Goal: Task Accomplishment & Management: Complete application form

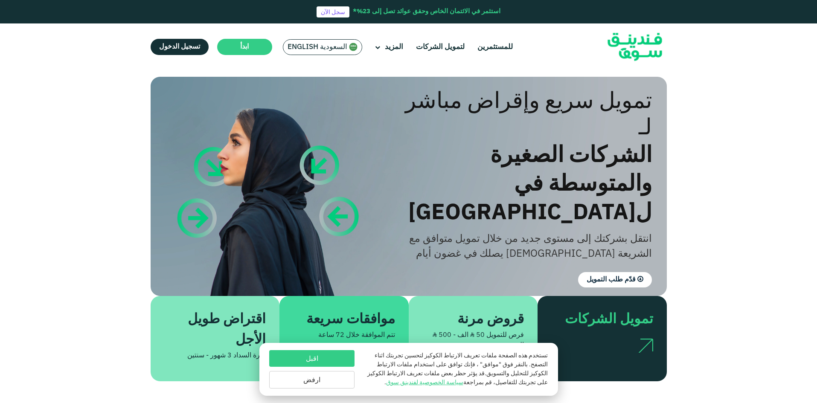
click at [395, 48] on span "المزيد" at bounding box center [394, 47] width 18 height 7
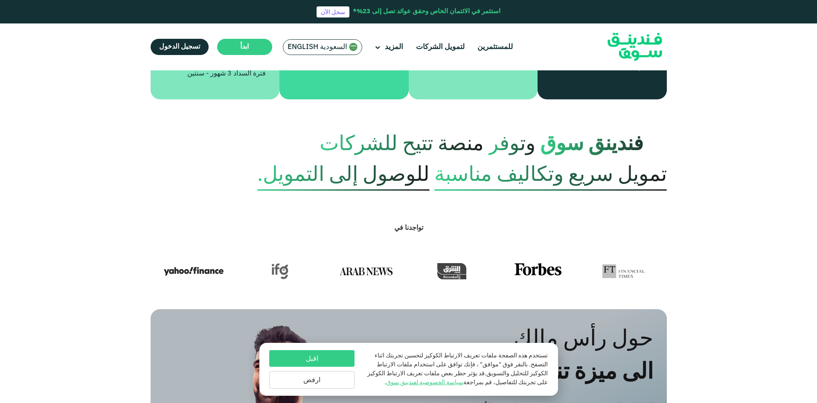
scroll to position [213, 0]
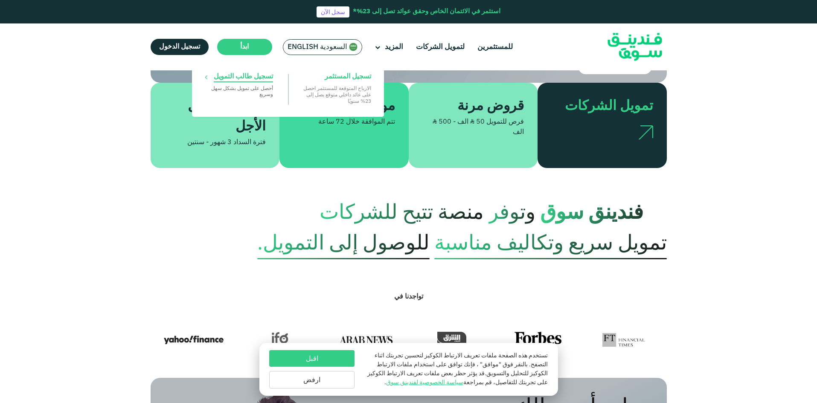
click at [215, 78] on span "تسجيل طالب التمويل" at bounding box center [243, 76] width 59 height 9
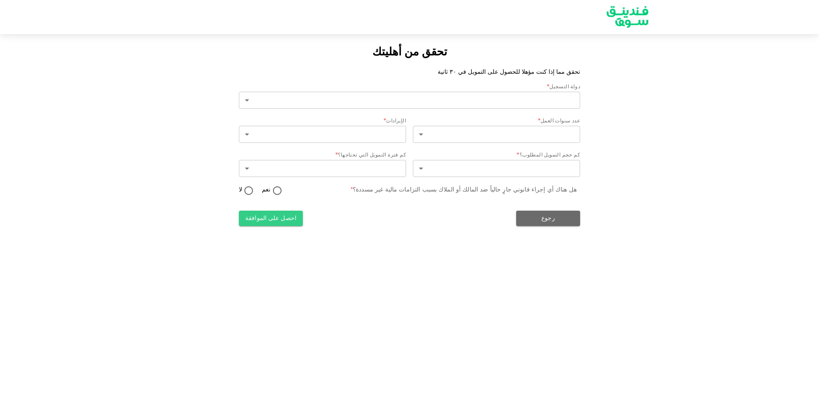
type input "2"
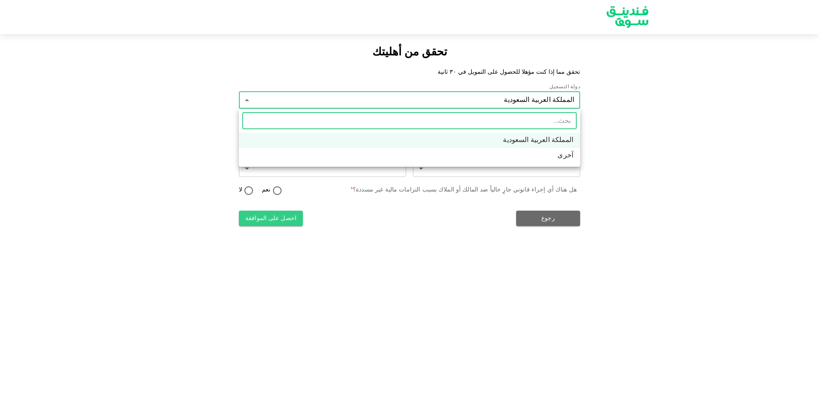
click at [331, 104] on body "تحقق من أهليتك تحقق مما إذا كنت مؤهلا للحصول على التمويل في ٣٠ ثانية دولة التسج…" at bounding box center [409, 201] width 819 height 403
drag, startPoint x: 389, startPoint y: 141, endPoint x: 395, endPoint y: 142, distance: 6.8
click at [390, 141] on li "المملكة العربية السعودية" at bounding box center [409, 140] width 341 height 15
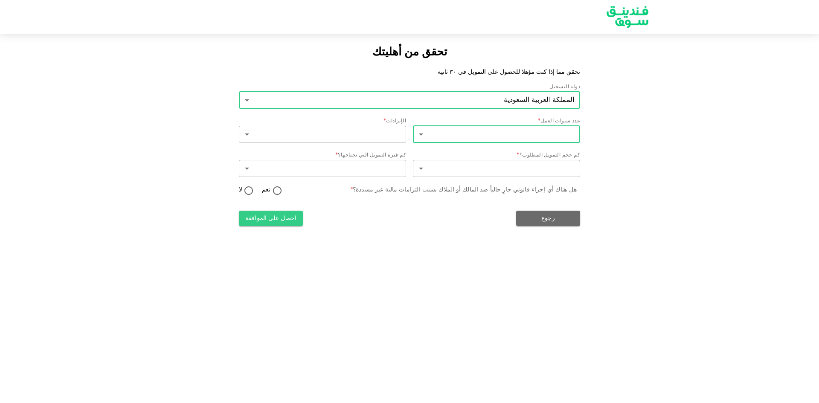
click at [485, 134] on body "تحقق من أهليتك تحقق مما إذا كنت مؤهلا للحصول على التمويل في ٣٠ ثانية دولة التسج…" at bounding box center [409, 201] width 819 height 403
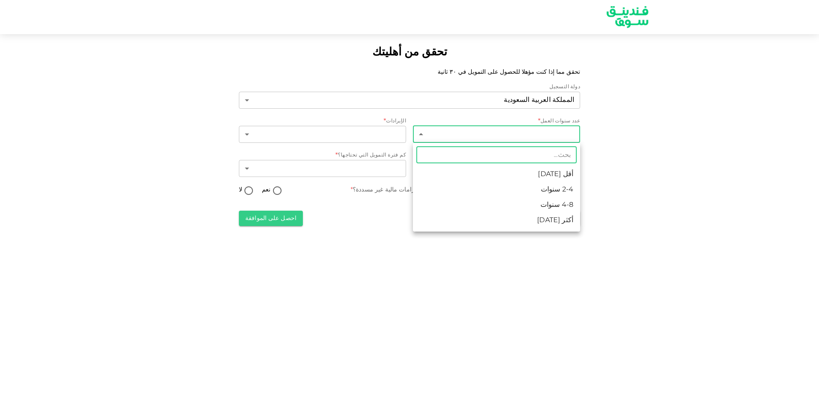
click at [528, 222] on li "أكثر من 8 سنوات" at bounding box center [496, 220] width 167 height 15
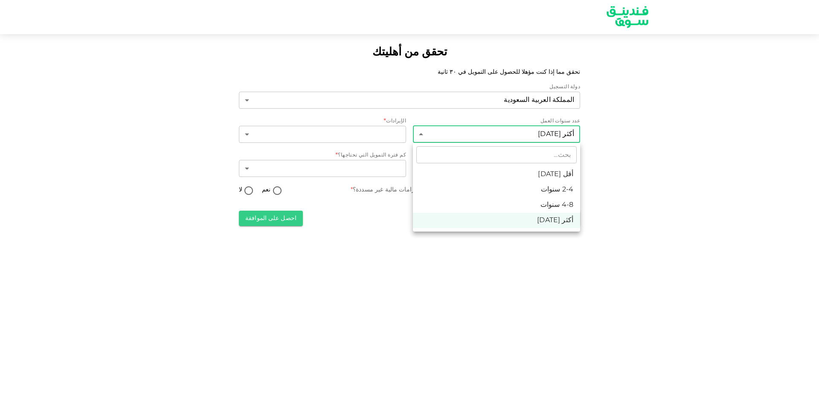
click at [528, 133] on body "تحقق من أهليتك تحقق مما إذا كنت مؤهلا للحصول على التمويل في ٣٠ ثانية دولة التسج…" at bounding box center [409, 201] width 819 height 403
click at [554, 175] on li "أقل من 2 سنة" at bounding box center [496, 174] width 167 height 15
type input "1"
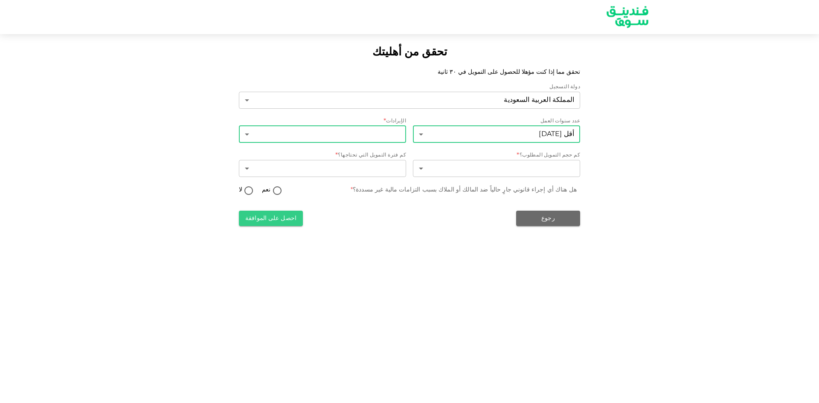
click at [374, 137] on body "تحقق من أهليتك تحقق مما إذا كنت مؤهلا للحصول على التمويل في ٣٠ ثانية دولة التسج…" at bounding box center [409, 201] width 819 height 403
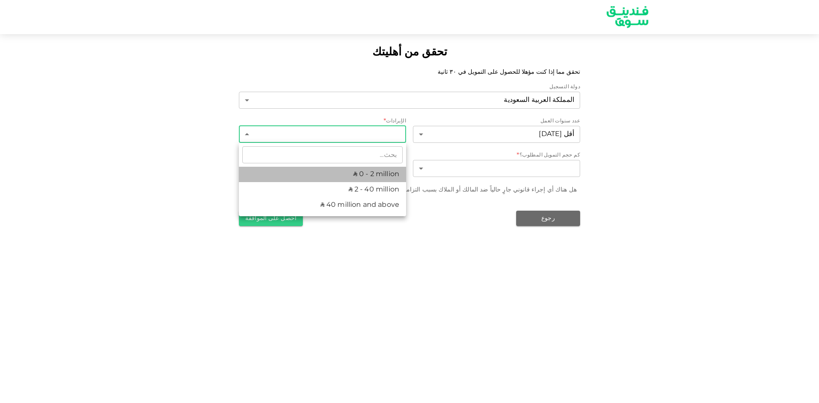
drag, startPoint x: 397, startPoint y: 177, endPoint x: 447, endPoint y: 160, distance: 52.5
click at [398, 177] on li "ʢ 0 - 2 million" at bounding box center [322, 174] width 167 height 15
type input "1"
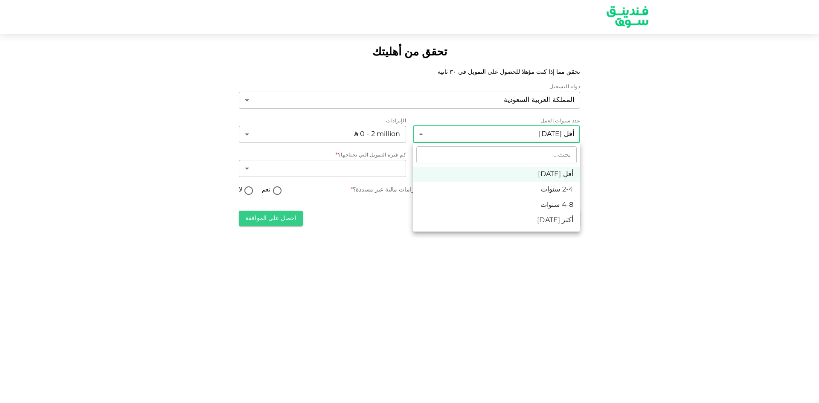
click at [522, 131] on body "تحقق من أهليتك تحقق مما إذا كنت مؤهلا للحصول على التمويل في ٣٠ ثانية دولة التسج…" at bounding box center [409, 201] width 819 height 403
click at [548, 224] on li "أكثر من 8 سنوات" at bounding box center [496, 220] width 167 height 15
type input "4"
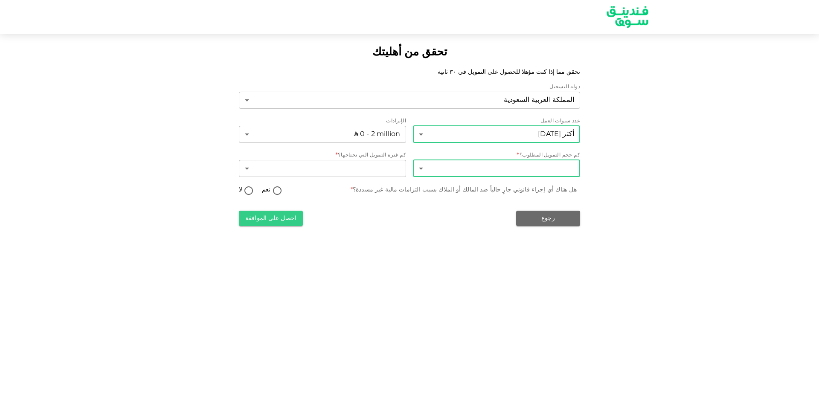
click at [546, 163] on body "تحقق من أهليتك تحقق مما إذا كنت مؤهلا للحصول على التمويل في ٣٠ ثانية دولة التسج…" at bounding box center [409, 201] width 819 height 403
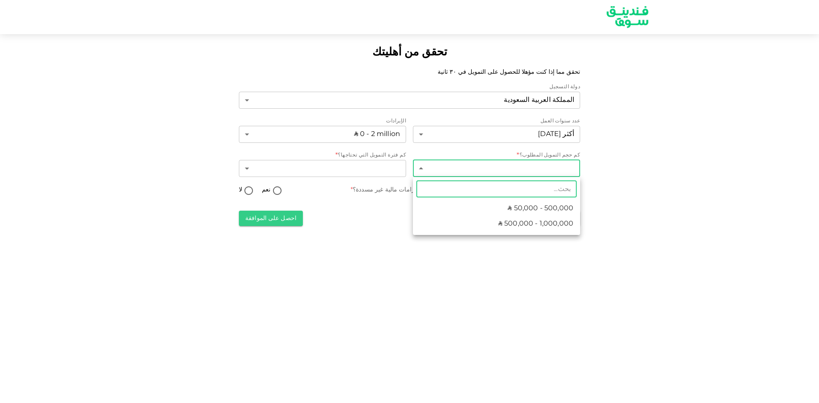
click at [546, 210] on span "ʢ 50,000 - 500,000" at bounding box center [541, 208] width 66 height 10
type input "1"
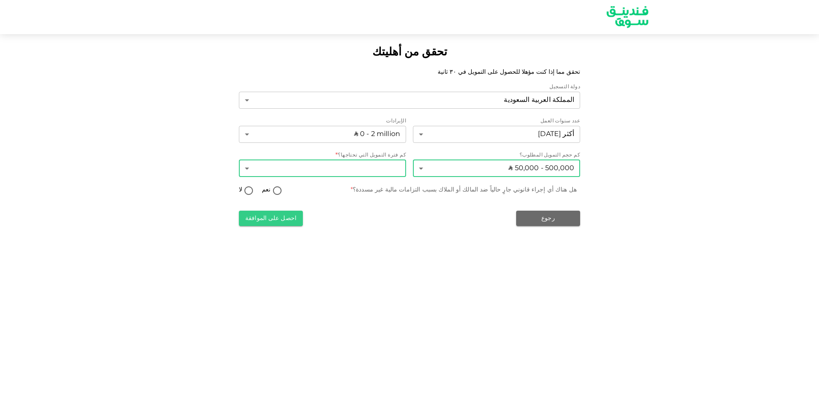
click at [347, 176] on body "تحقق من أهليتك تحقق مما إذا كنت مؤهلا للحصول على التمويل في ٣٠ ثانية دولة التسج…" at bounding box center [409, 201] width 819 height 403
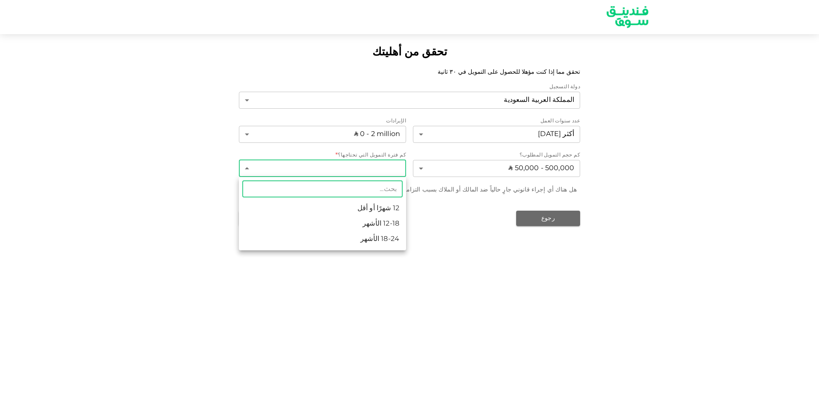
click at [378, 238] on li "18-24 الأشهر" at bounding box center [322, 239] width 167 height 15
type input "3"
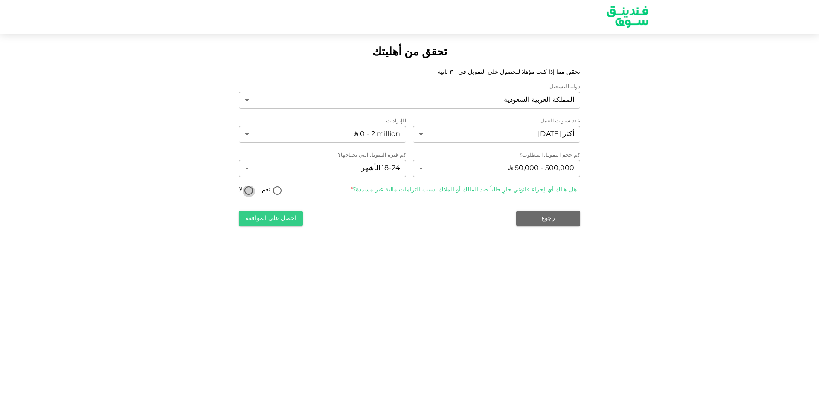
click at [247, 194] on input "لا" at bounding box center [248, 192] width 13 height 12
radio input "true"
click at [266, 221] on button "احصل على الموافقة" at bounding box center [271, 218] width 64 height 15
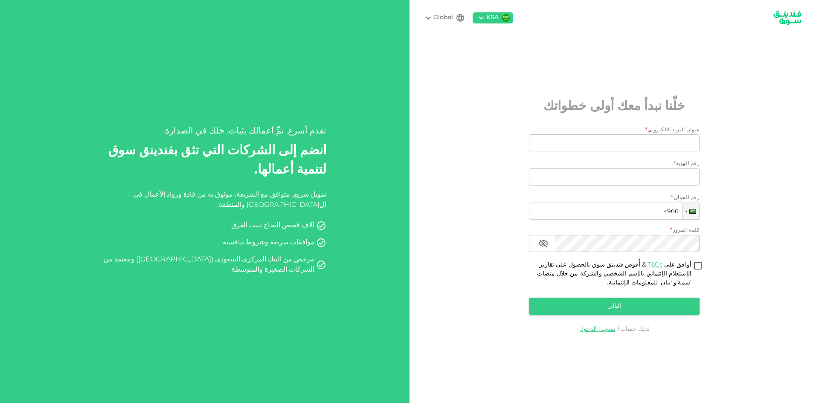
click at [651, 153] on div "عنوان البريد الالكتروني عنوان البريد الالكتروني" at bounding box center [614, 143] width 171 height 19
click at [652, 148] on input "عنوان البريد الالكتروني" at bounding box center [618, 142] width 161 height 17
type input "aabbgg115@gmail.com"
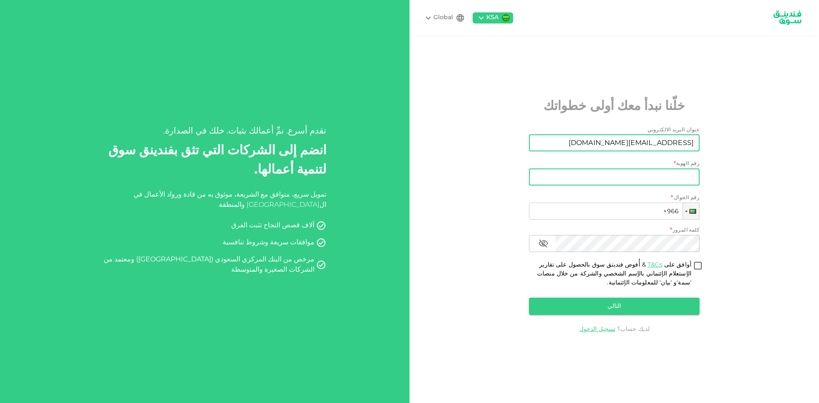
click at [643, 177] on input "رقم الهوية" at bounding box center [614, 176] width 171 height 17
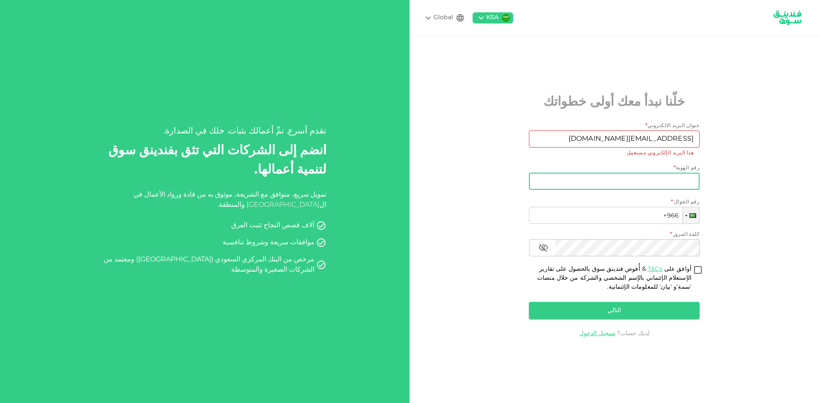
type input "1033286723"
click at [658, 142] on input "aabbgg115@gmail.com" at bounding box center [618, 139] width 161 height 17
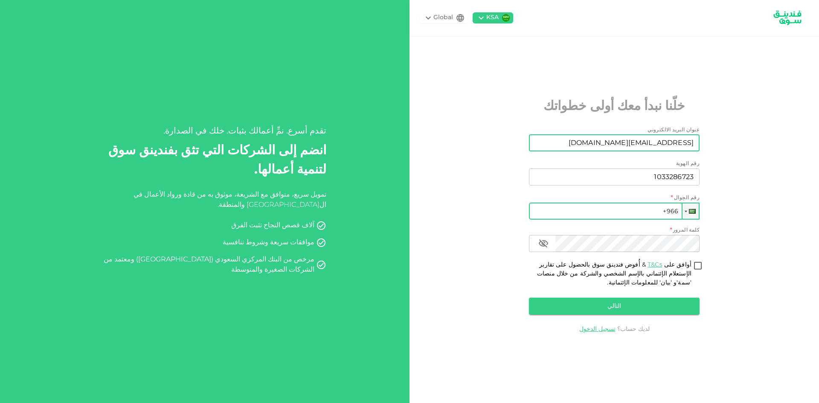
click at [654, 216] on input "+966" at bounding box center [614, 211] width 171 height 17
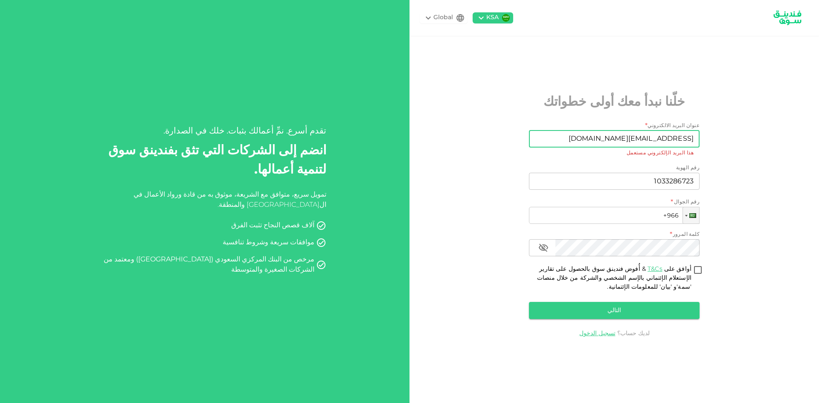
click at [653, 136] on input "aabbgg115@gmail.com" at bounding box center [618, 139] width 161 height 17
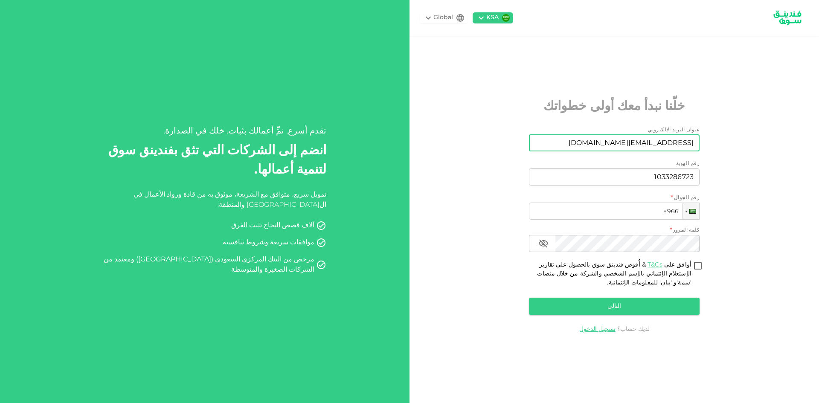
click at [651, 142] on input "aabbgg115@gmail.com" at bounding box center [618, 142] width 161 height 17
click at [647, 143] on input "aabbgg115@gmail.com" at bounding box center [618, 142] width 161 height 17
type input "a2035949540@gmail.com"
click at [616, 213] on input "+966" at bounding box center [614, 211] width 171 height 17
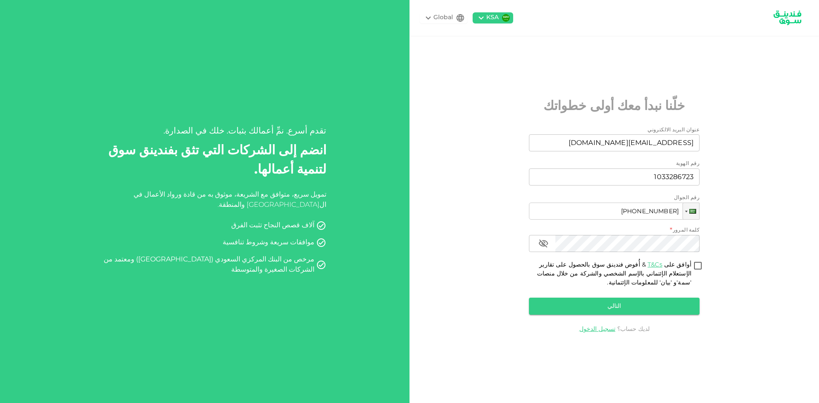
type input "+966 504 193 599"
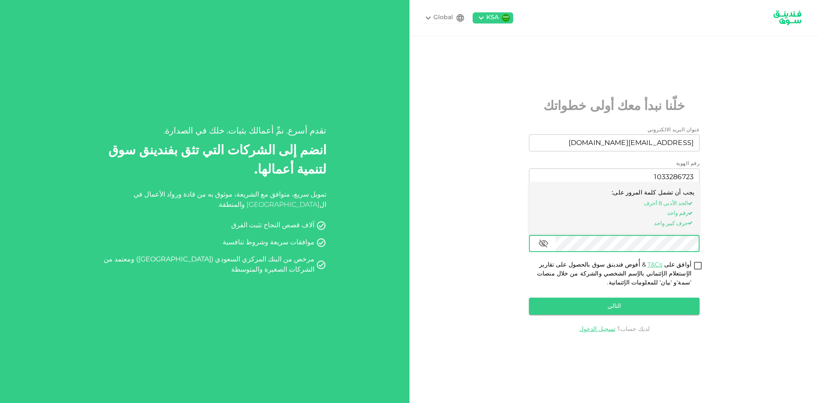
click at [704, 264] on div "KSA Global خلّنا نبدأ معك أولى خطواتك عنوان البريد الالكتروني عنوان البريد الال…" at bounding box center [613, 201] width 409 height 403
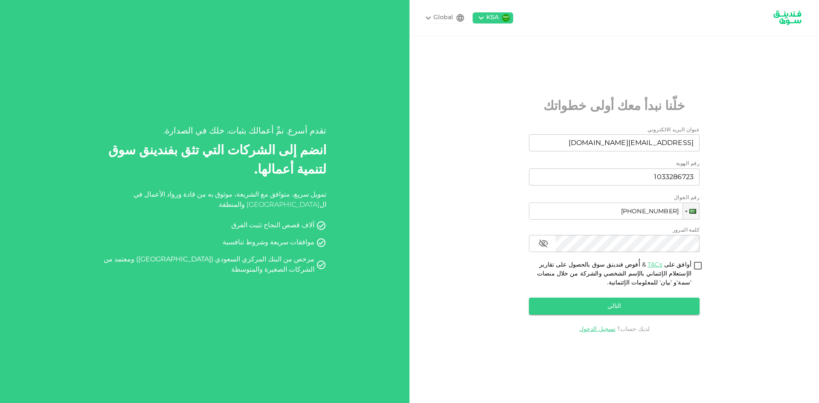
click at [702, 265] on input "أوافق على T&Cs & أُفوض فندينق سوق بالحصول على تقارير الإستعلام الإئتماني بالإسم…" at bounding box center [697, 267] width 13 height 12
checkbox input "true"
click at [683, 310] on button "التالي" at bounding box center [614, 306] width 171 height 17
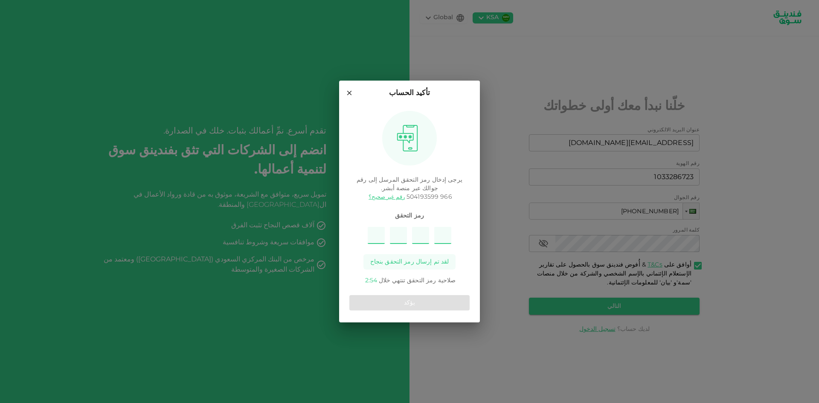
type input "4"
type input "3"
type input "8"
type input "6"
click at [427, 300] on button "يؤكد" at bounding box center [409, 302] width 120 height 15
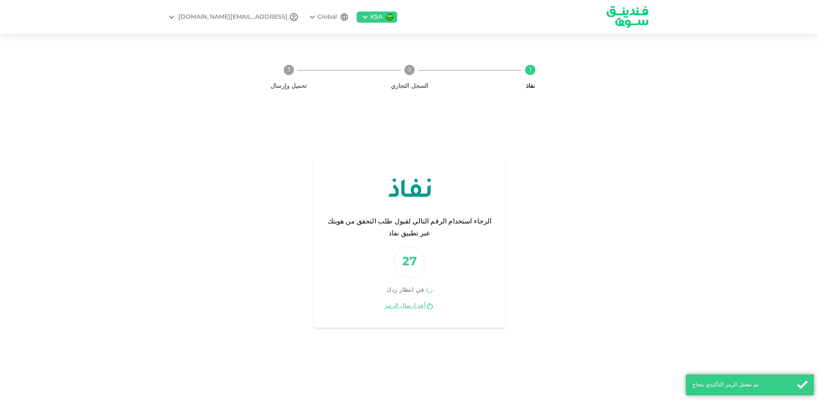
click at [317, 17] on div "Global" at bounding box center [327, 17] width 20 height 9
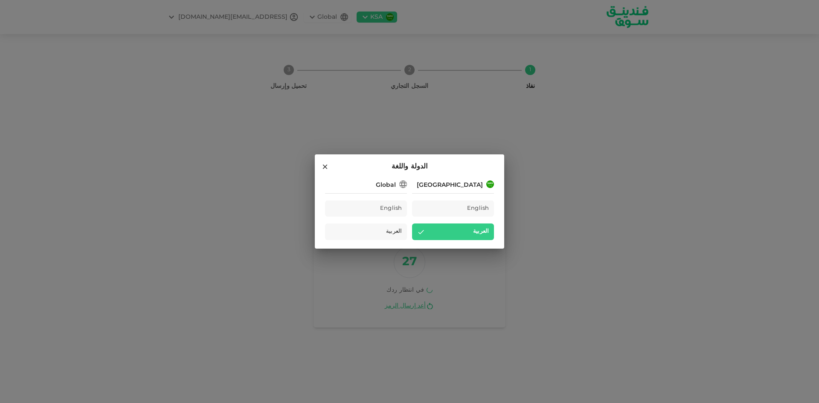
click at [318, 161] on h2 "الدولة واللغة" at bounding box center [409, 166] width 189 height 25
click at [320, 163] on h2 "الدولة واللغة" at bounding box center [409, 166] width 189 height 25
click at [324, 165] on icon at bounding box center [325, 167] width 5 height 5
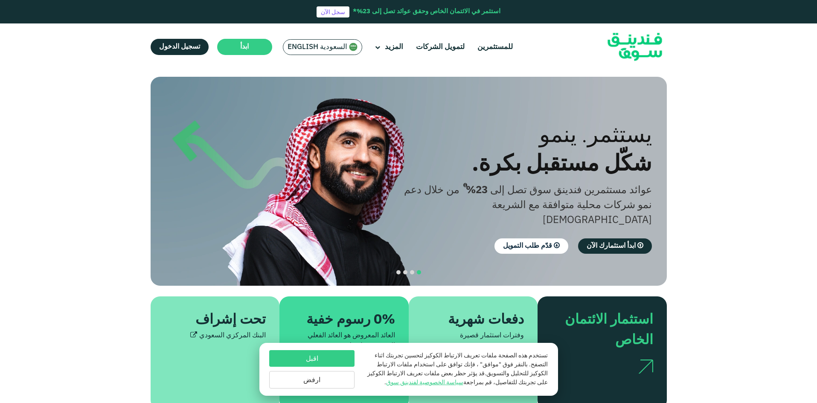
click at [369, 45] on ul "للمستثمرين لتمويل الشركات المزيد من نحن كيف تعمل" at bounding box center [331, 47] width 375 height 20
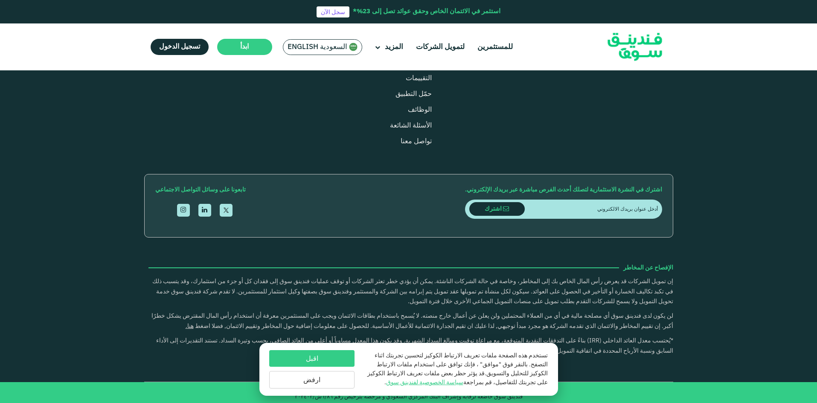
scroll to position [1024, 0]
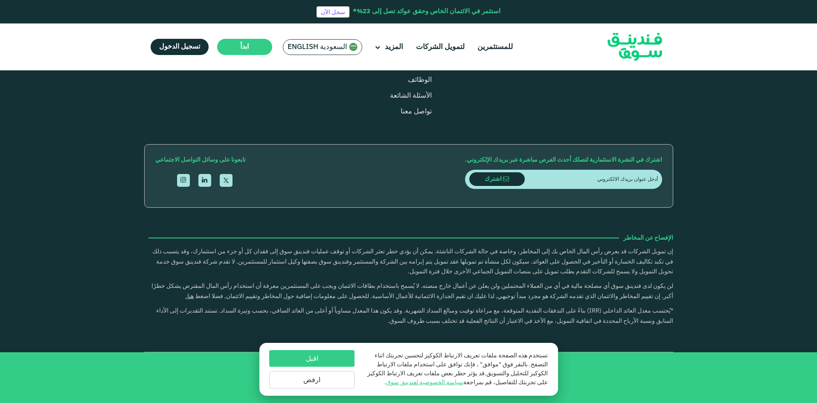
type tc-range-slider "4"
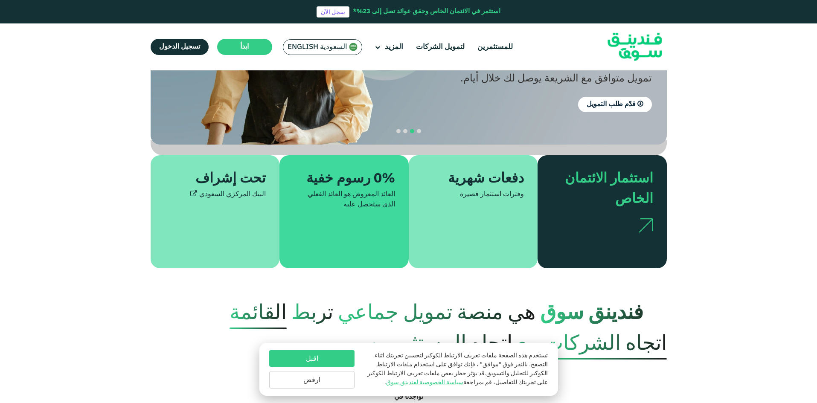
scroll to position [0, 0]
